Goal: Transaction & Acquisition: Obtain resource

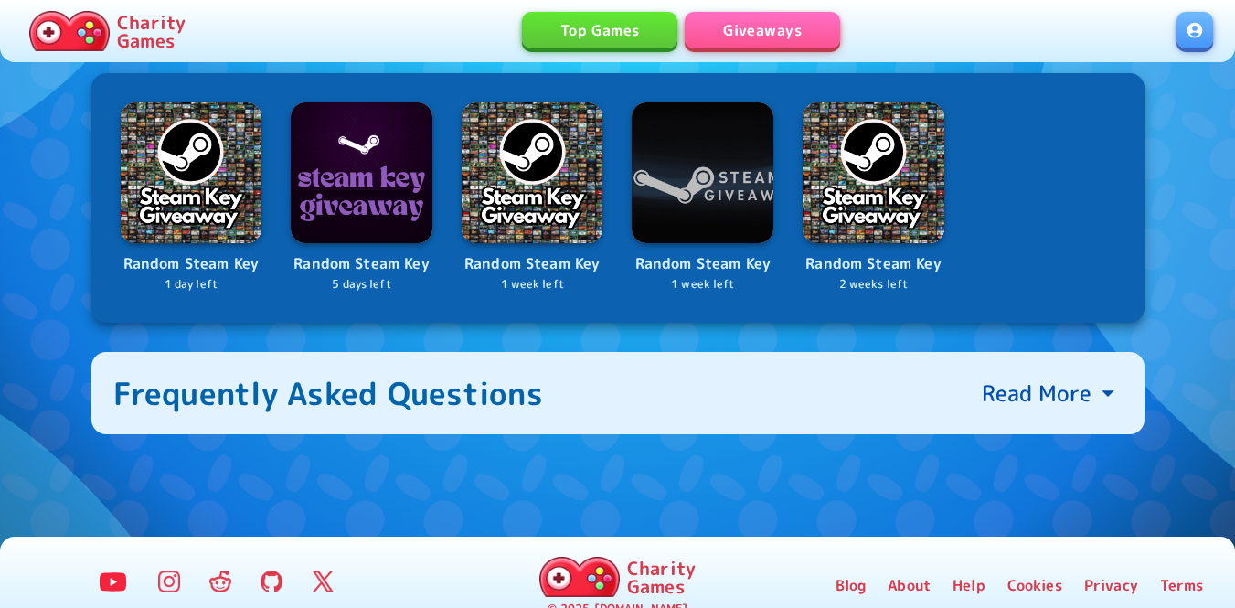
scroll to position [731, 0]
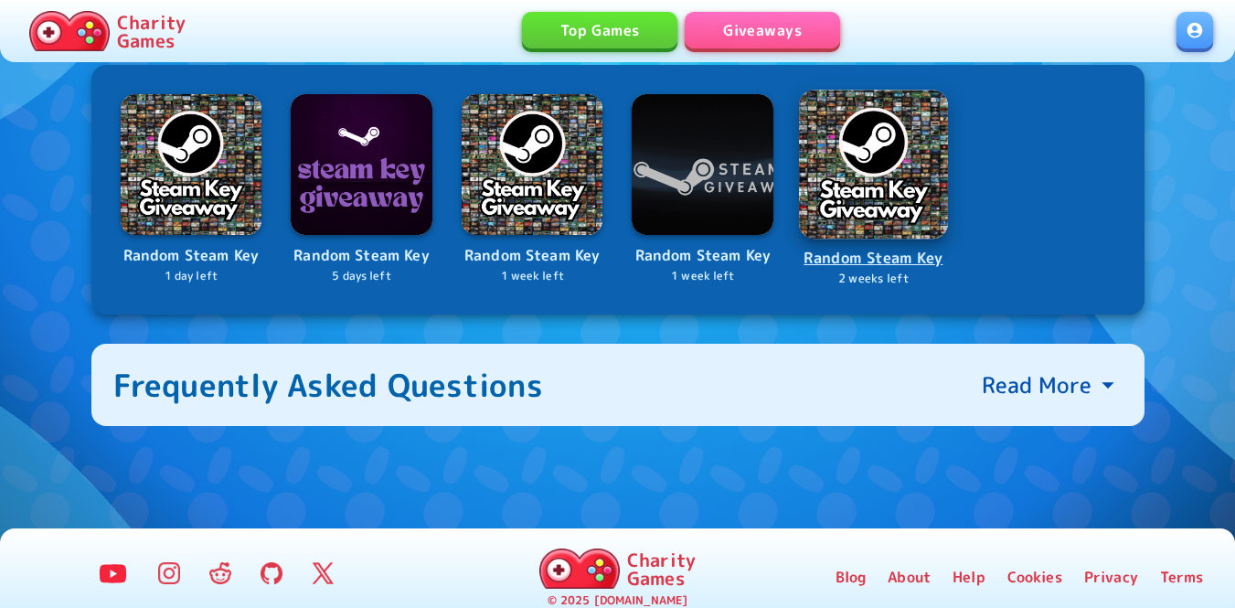
click at [866, 208] on img at bounding box center [873, 164] width 149 height 149
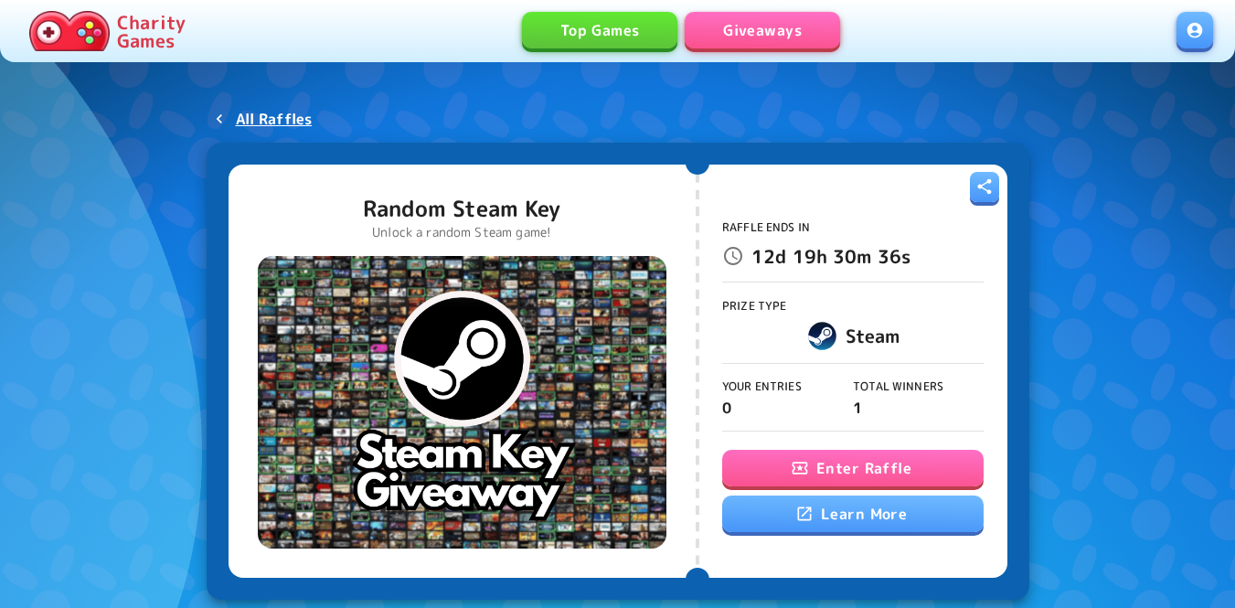
click at [855, 470] on button "Enter Raffle" at bounding box center [852, 468] width 261 height 37
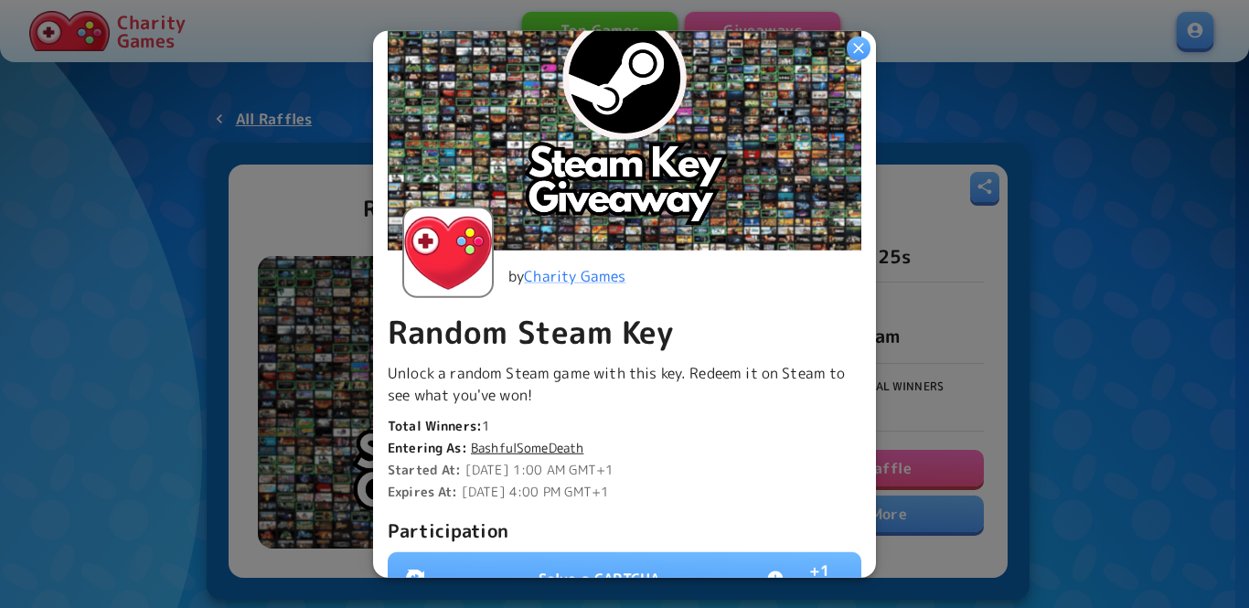
scroll to position [457, 0]
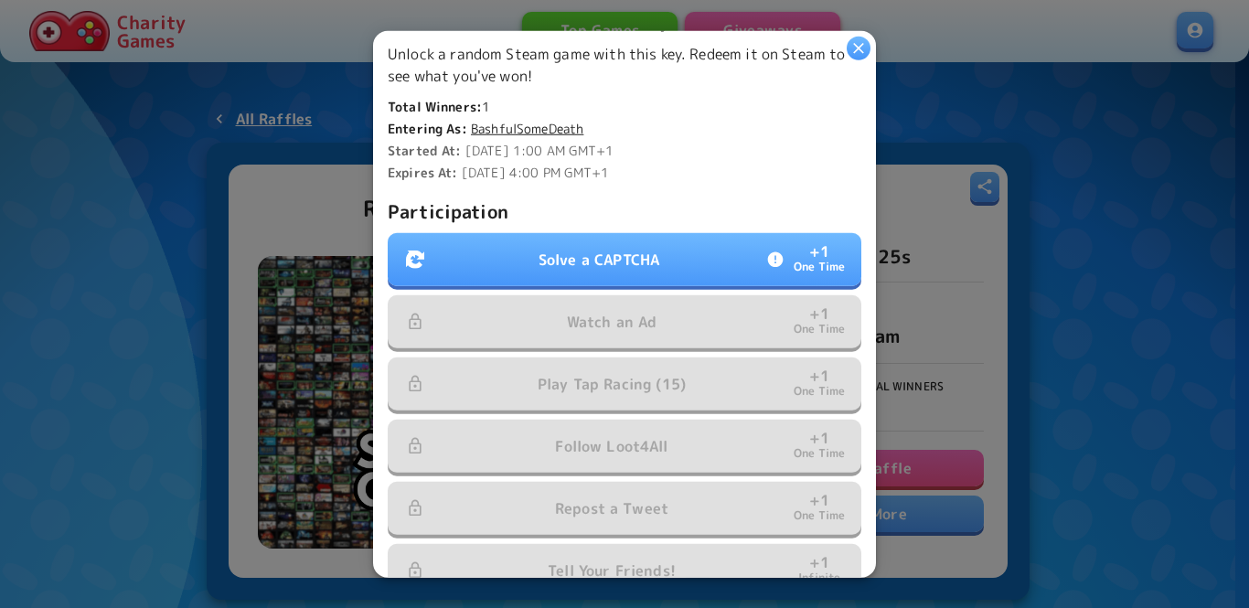
click at [570, 265] on button "Solve a CAPTCHA + 1 One Time" at bounding box center [624, 259] width 473 height 53
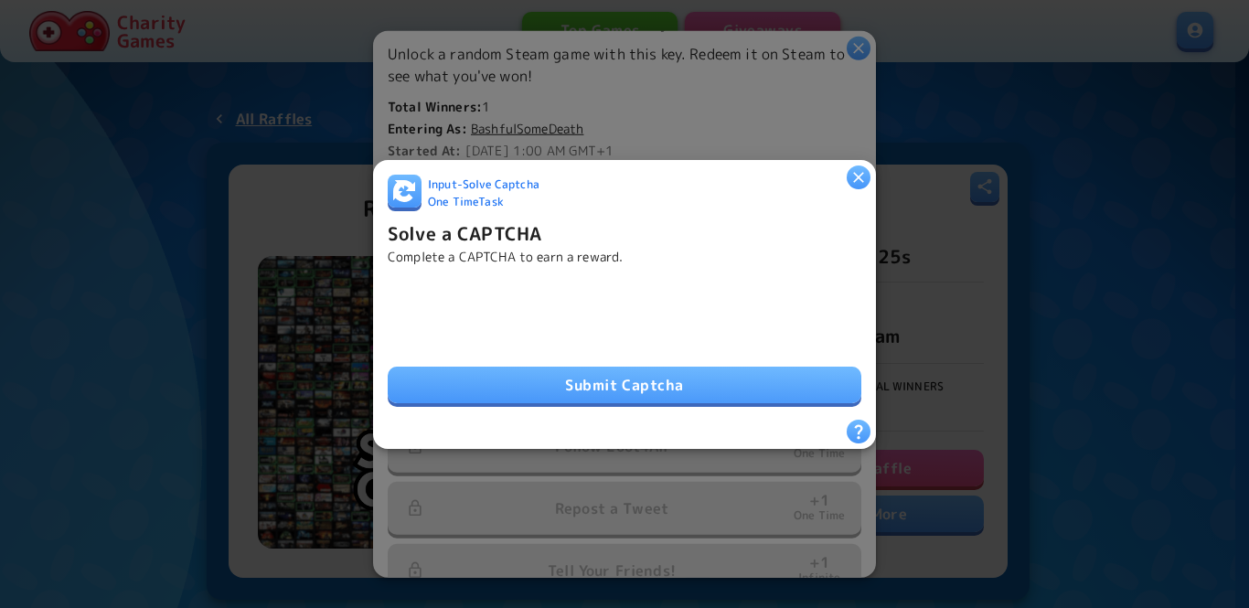
click at [668, 369] on button "Submit Captcha" at bounding box center [624, 385] width 473 height 37
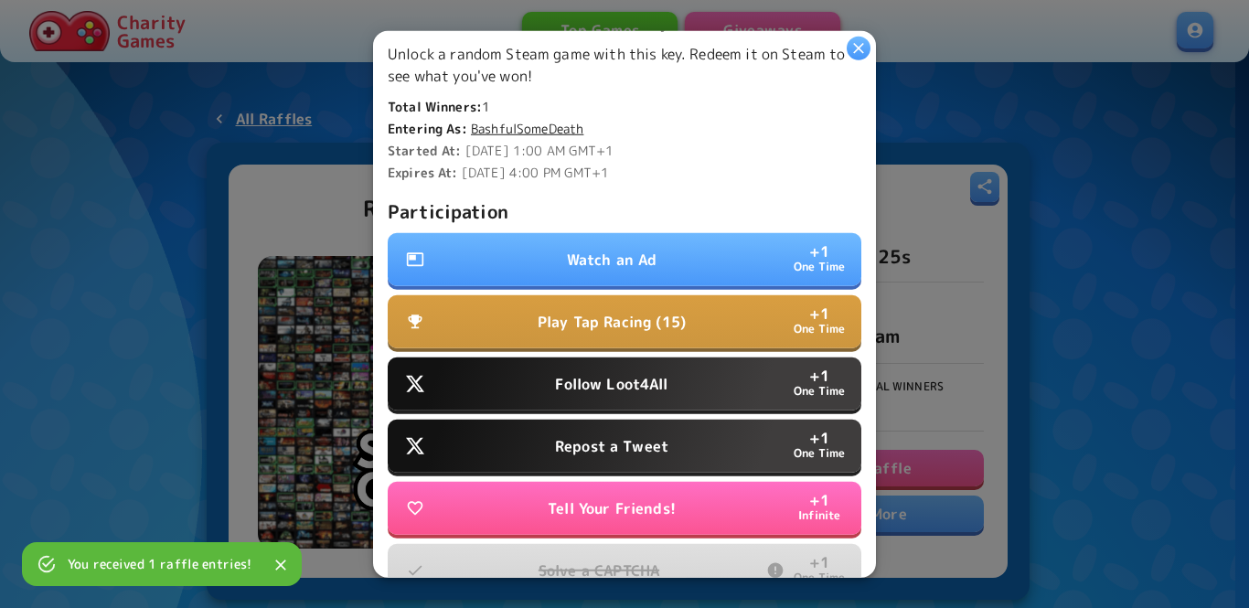
click at [572, 252] on p "Watch an Ad" at bounding box center [612, 260] width 90 height 22
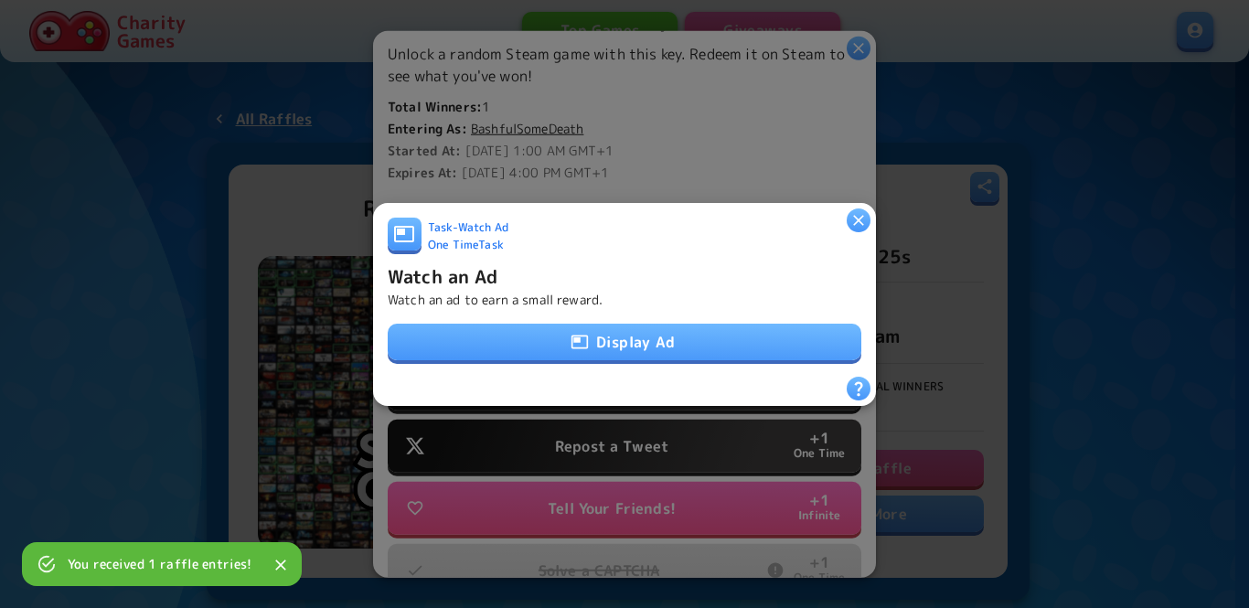
click at [615, 335] on button "Display Ad" at bounding box center [624, 342] width 473 height 37
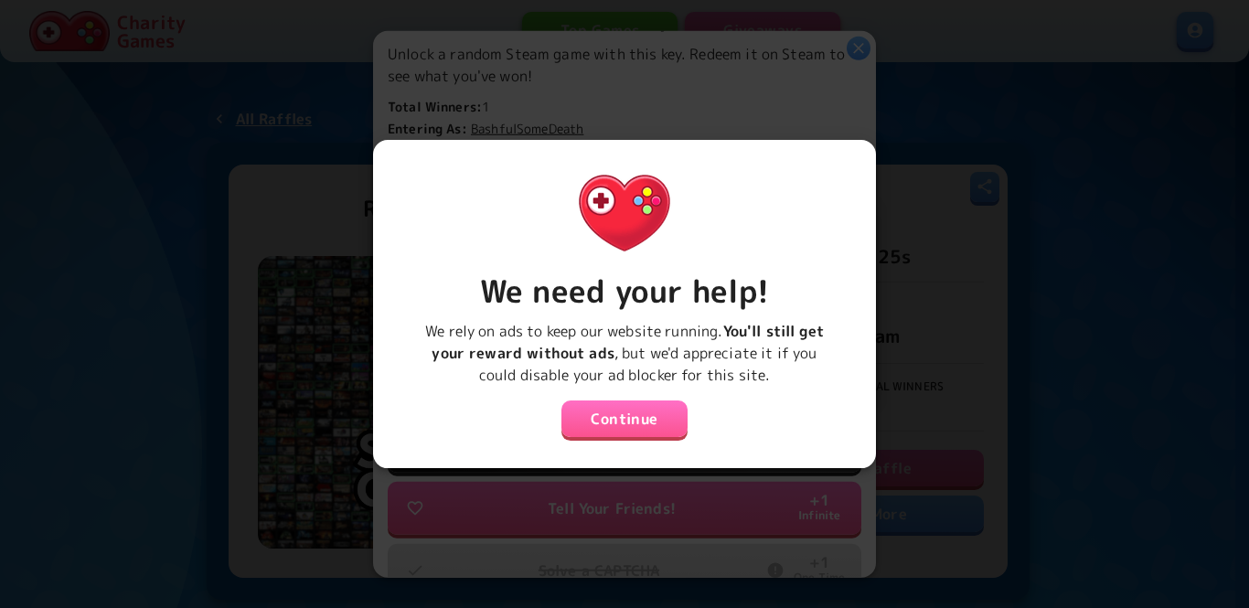
click at [642, 413] on button "Continue" at bounding box center [624, 418] width 126 height 37
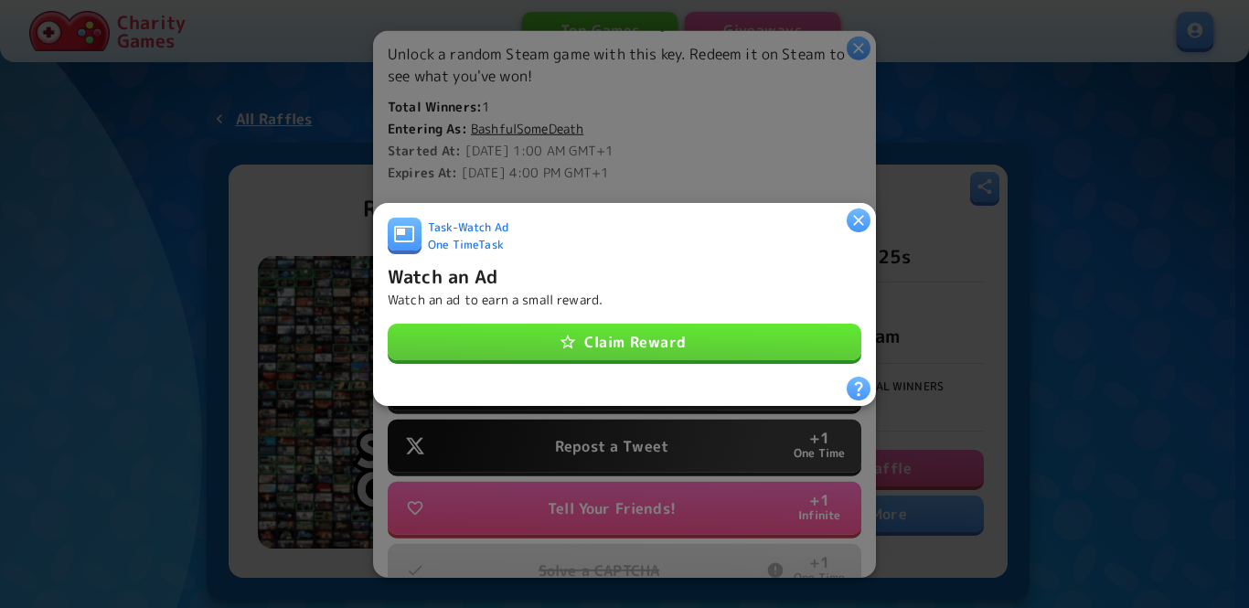
click at [600, 329] on button "Claim Reward" at bounding box center [624, 342] width 473 height 37
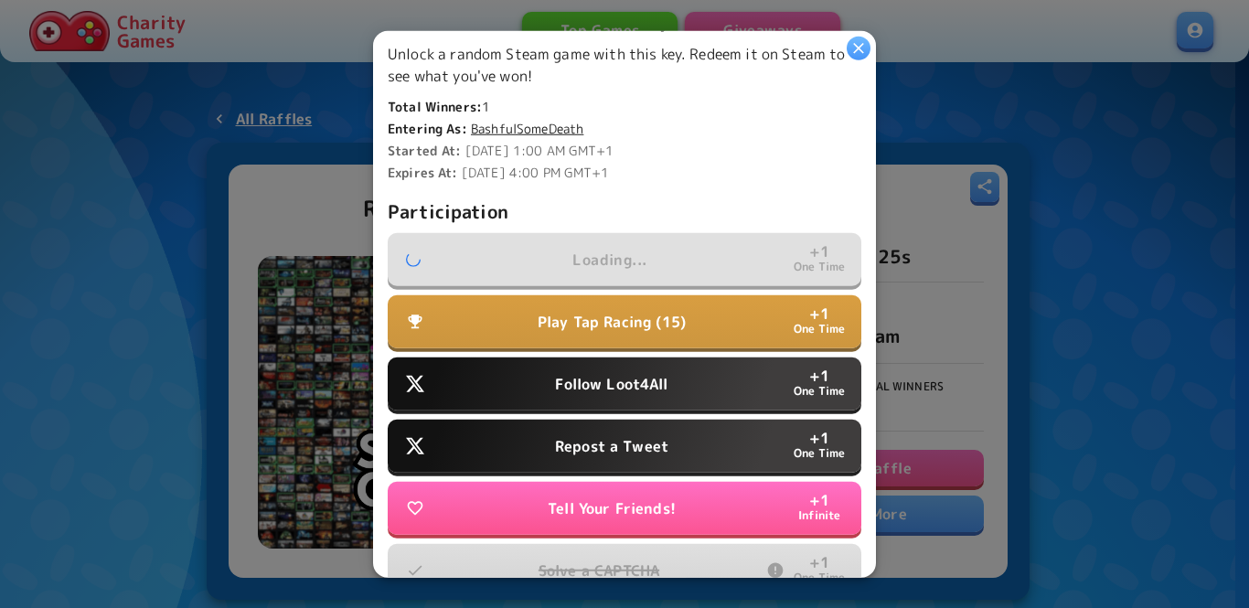
click at [613, 361] on button "Follow Loot4All + 1 One Time" at bounding box center [624, 383] width 473 height 53
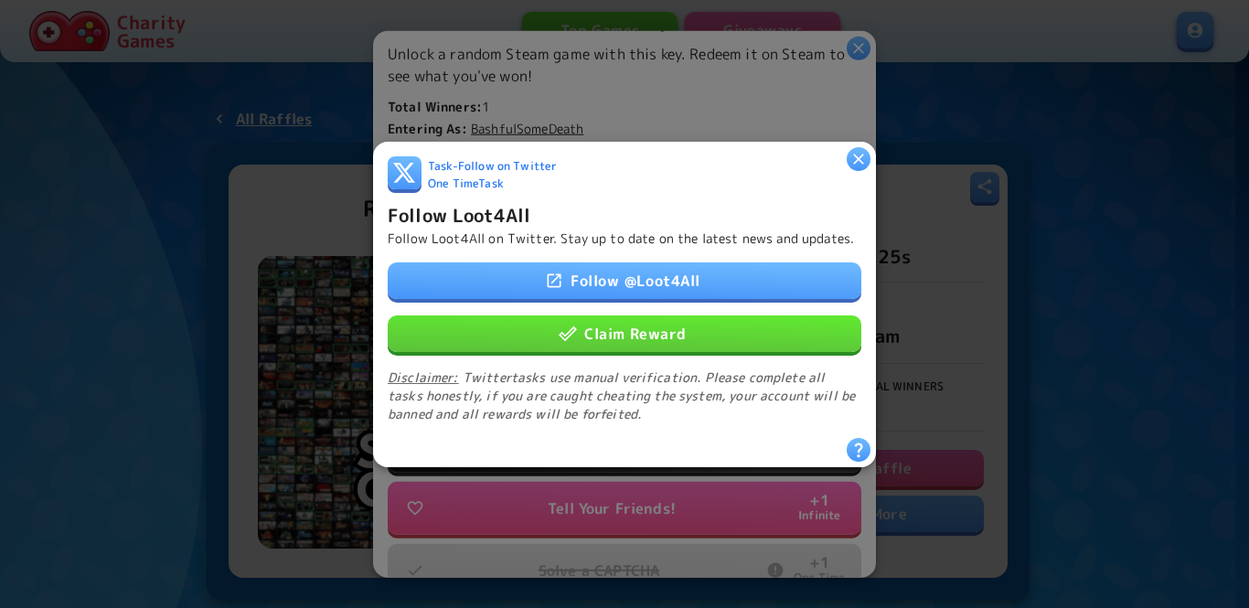
click at [627, 337] on button "Claim Reward" at bounding box center [624, 332] width 473 height 37
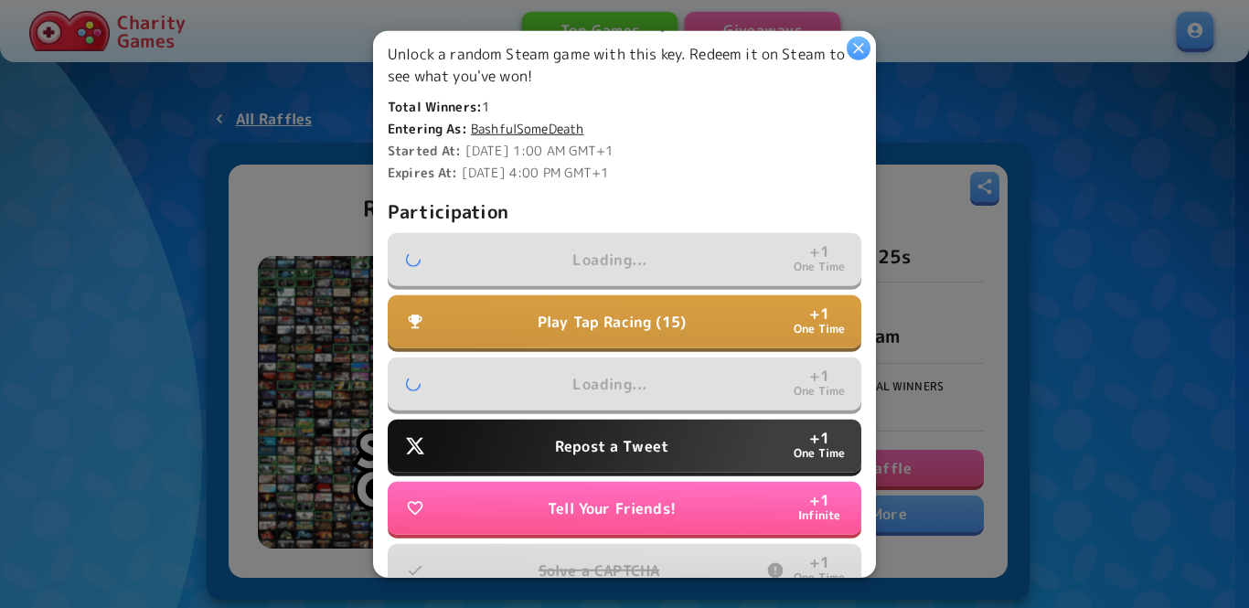
click at [618, 441] on p "Repost a Tweet" at bounding box center [611, 446] width 113 height 22
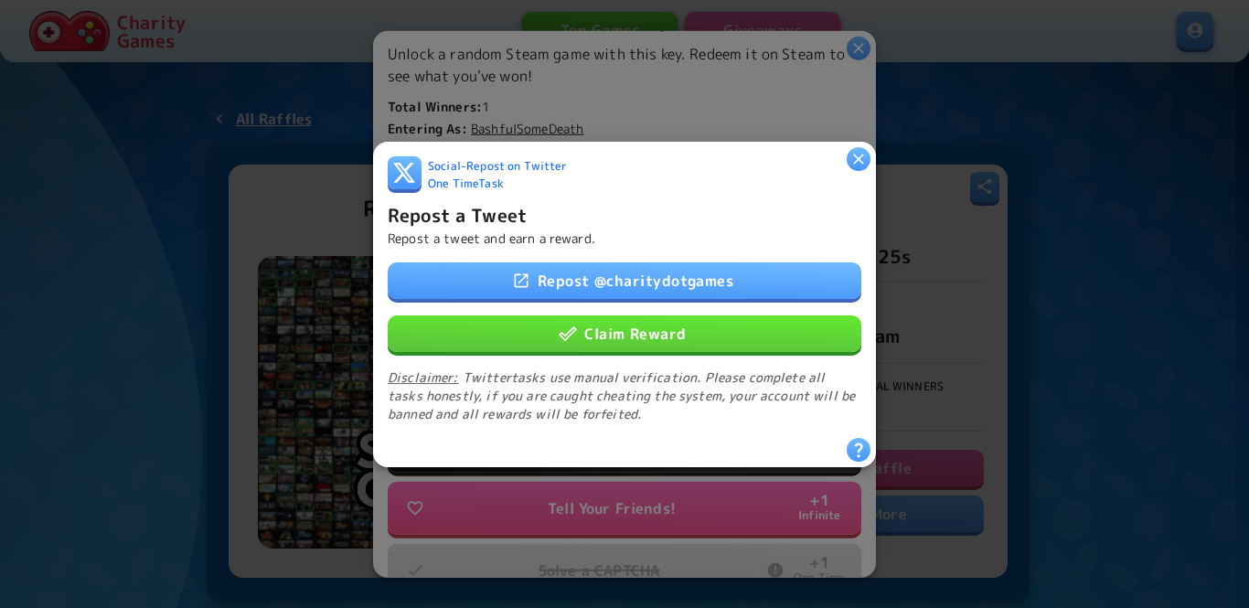
click at [632, 341] on button "Claim Reward" at bounding box center [624, 332] width 473 height 37
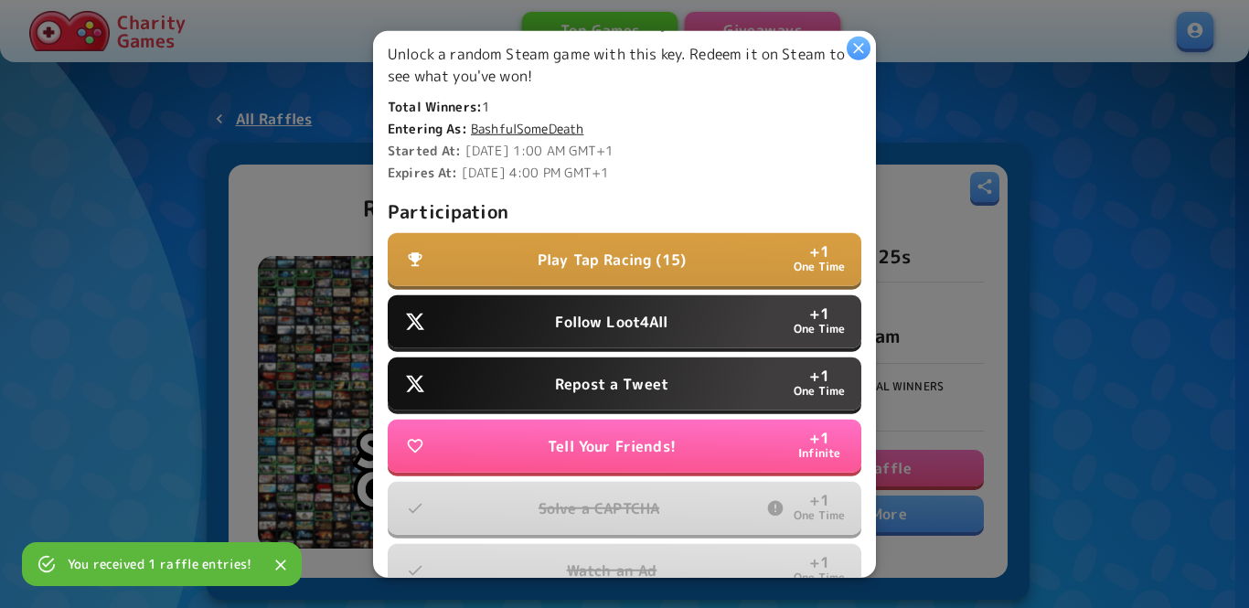
click at [654, 250] on p "Play Tap Racing (15)" at bounding box center [611, 260] width 148 height 22
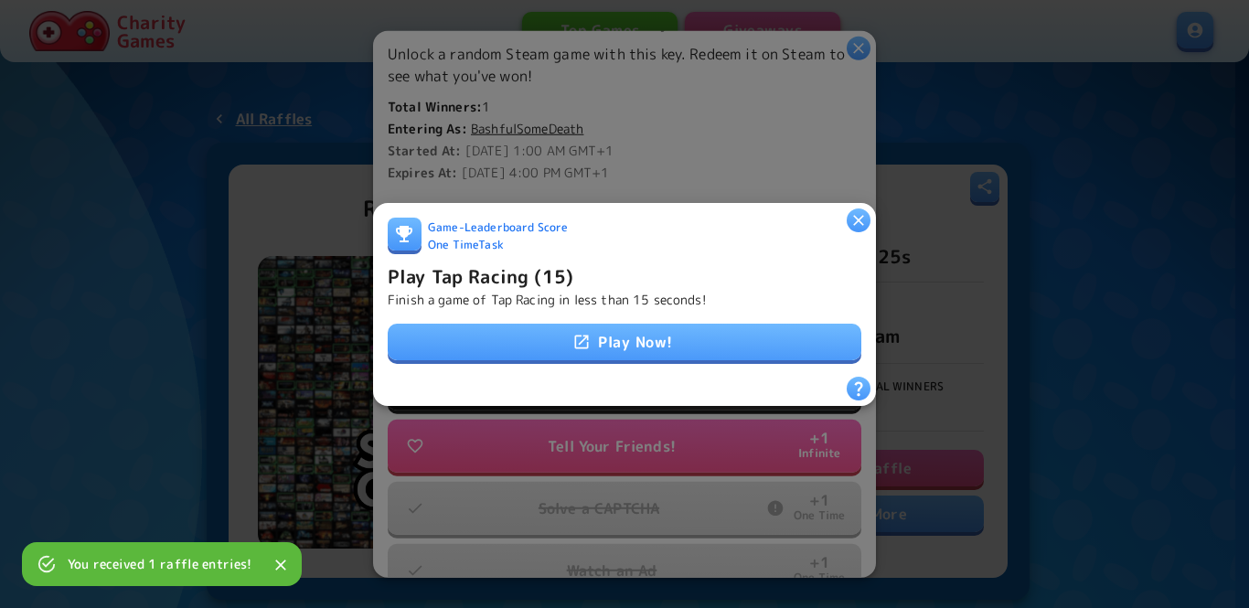
click at [651, 345] on link "Play Now!" at bounding box center [624, 342] width 473 height 37
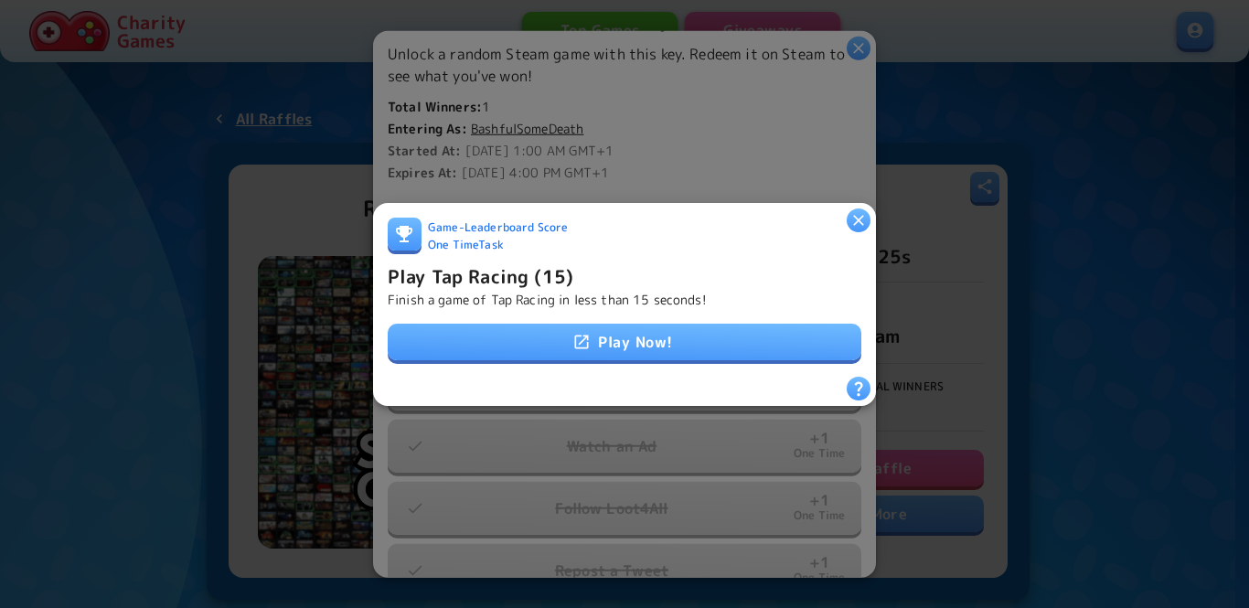
click at [859, 215] on icon "button" at bounding box center [858, 220] width 11 height 11
